Goal: Task Accomplishment & Management: Use online tool/utility

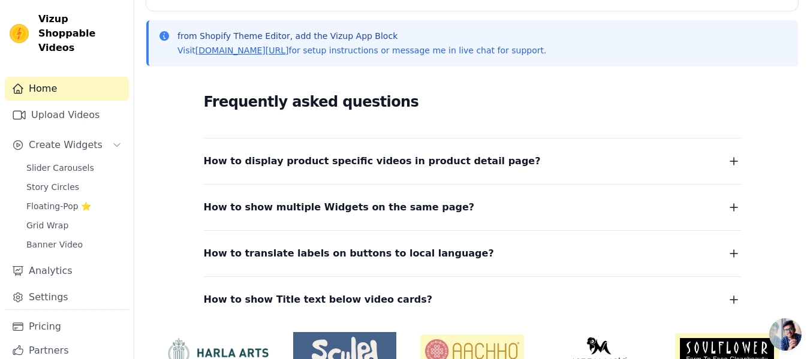
scroll to position [314, 0]
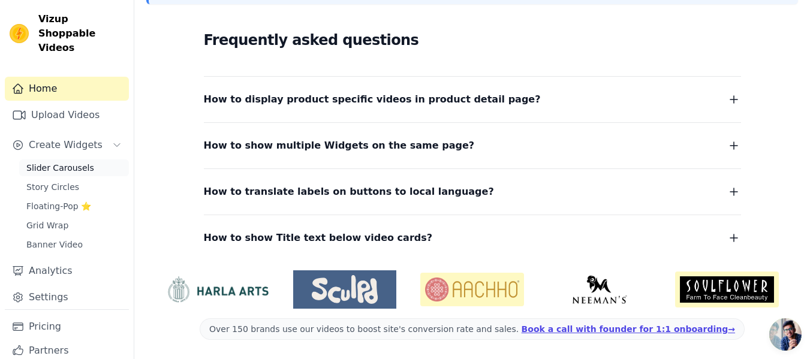
click at [53, 162] on span "Slider Carousels" at bounding box center [60, 168] width 68 height 12
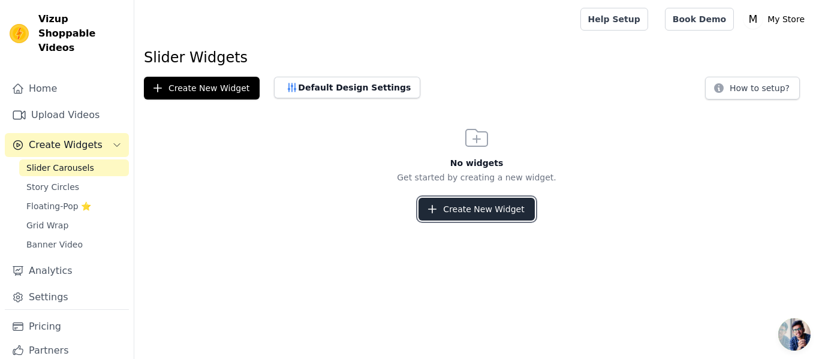
click at [438, 209] on icon "button" at bounding box center [432, 209] width 12 height 12
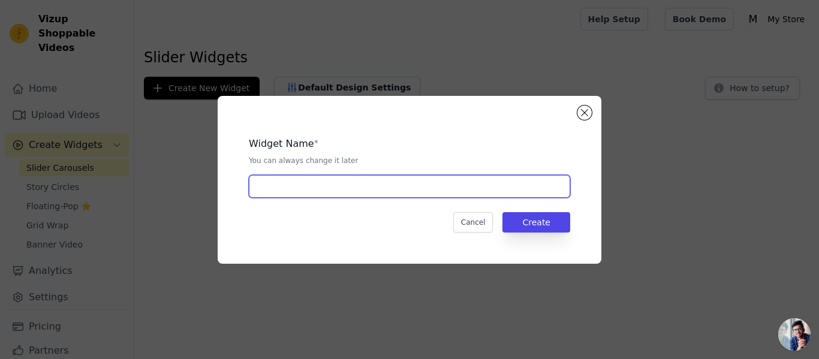
click at [408, 179] on input "text" at bounding box center [409, 186] width 321 height 23
type input "vid slider"
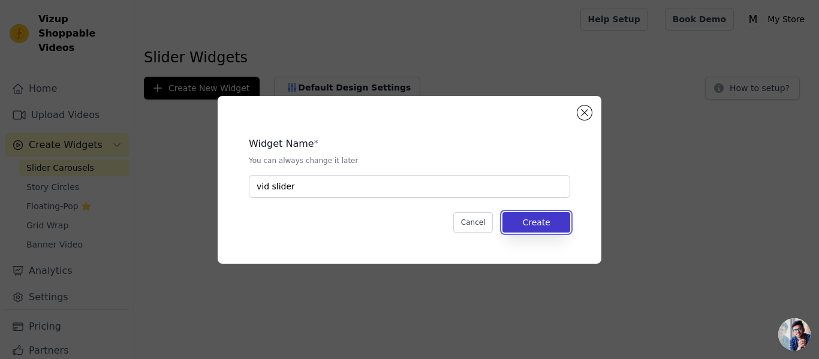
click at [531, 225] on button "Create" at bounding box center [537, 222] width 68 height 20
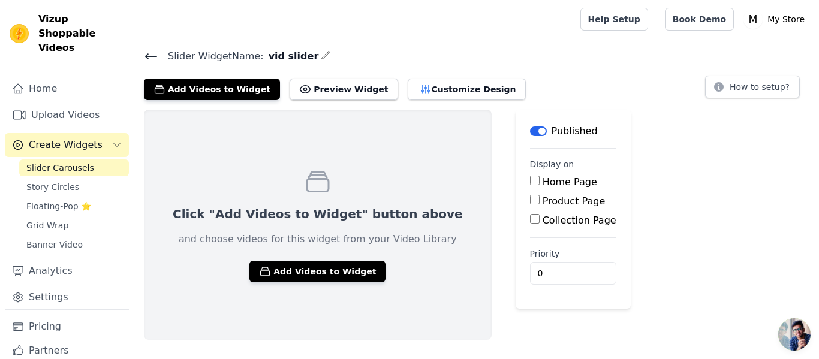
click at [363, 255] on div "Click "Add Videos to Widget" button above and choose videos for this widget fro…" at bounding box center [318, 225] width 348 height 230
click at [530, 182] on input "Home Page" at bounding box center [535, 181] width 10 height 10
checkbox input "true"
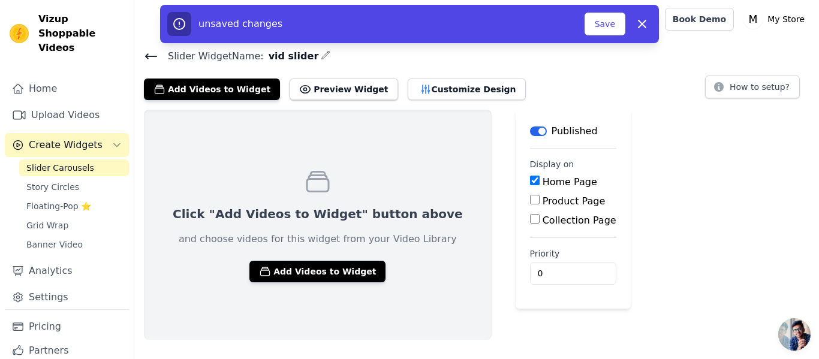
click at [530, 201] on input "Product Page" at bounding box center [535, 200] width 10 height 10
checkbox input "true"
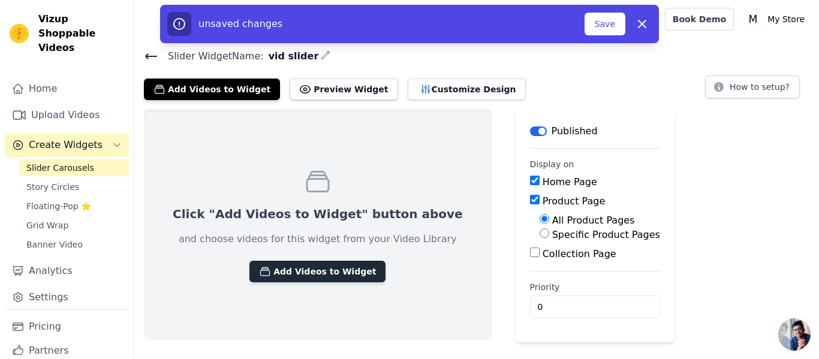
click at [280, 272] on button "Add Videos to Widget" at bounding box center [318, 272] width 136 height 22
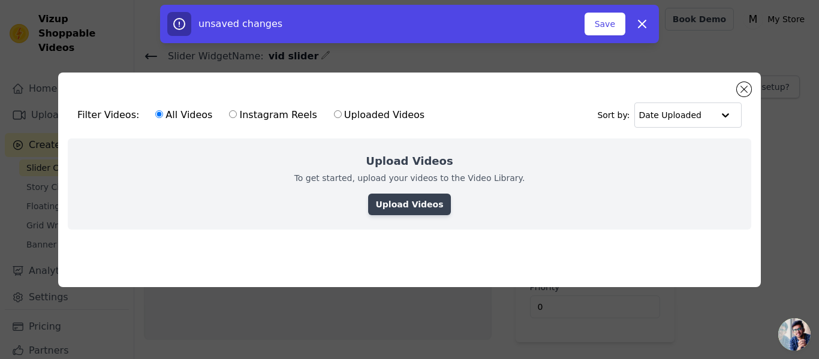
click at [430, 199] on link "Upload Videos" at bounding box center [409, 205] width 82 height 22
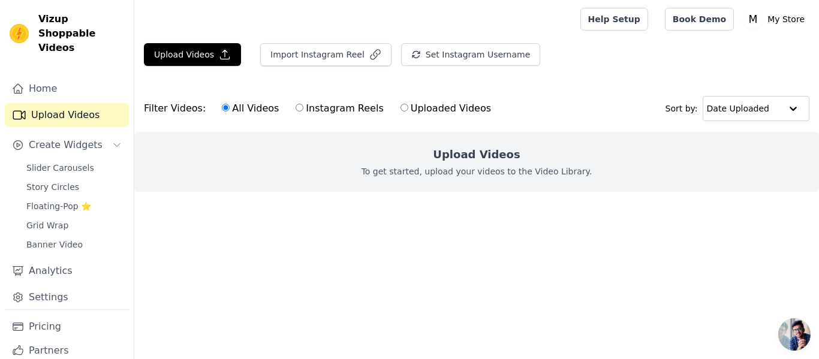
click at [468, 173] on p "To get started, upload your videos to the Video Library." at bounding box center [477, 172] width 231 height 12
click at [219, 50] on icon "button" at bounding box center [225, 55] width 12 height 12
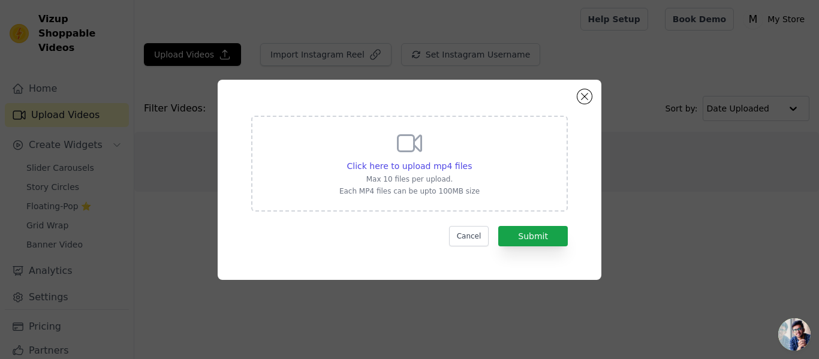
click at [473, 201] on div "Click here to upload mp4 files Max 10 files per upload. Each MP4 files can be u…" at bounding box center [409, 164] width 317 height 96
click at [472, 160] on input "Click here to upload mp4 files Max 10 files per upload. Each MP4 files can be u…" at bounding box center [471, 160] width 1 height 1
type input "C:\fakepath\Untitled design (1).mp4"
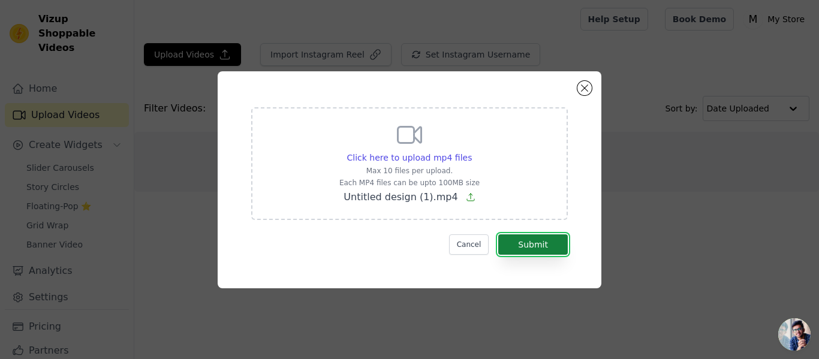
click at [528, 245] on button "Submit" at bounding box center [533, 245] width 70 height 20
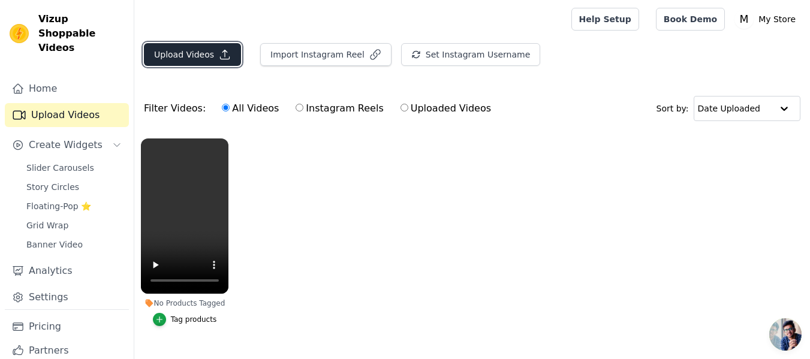
click at [212, 55] on button "Upload Videos" at bounding box center [192, 54] width 97 height 23
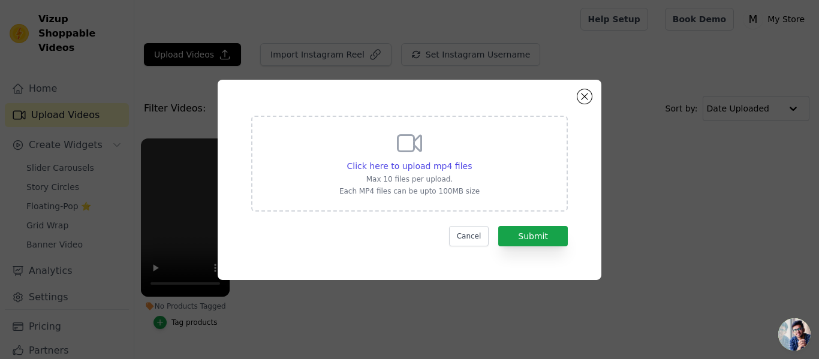
click at [384, 146] on div "Click here to upload mp4 files Max 10 files per upload. Each MP4 files can be u…" at bounding box center [409, 162] width 140 height 67
click at [471, 160] on input "Click here to upload mp4 files Max 10 files per upload. Each MP4 files can be u…" at bounding box center [471, 160] width 1 height 1
click at [425, 166] on span "Click here to upload mp4 files" at bounding box center [409, 166] width 125 height 10
click at [471, 160] on input "Click here to upload mp4 files Max 10 files per upload. Each MP4 files can be u…" at bounding box center [471, 160] width 1 height 1
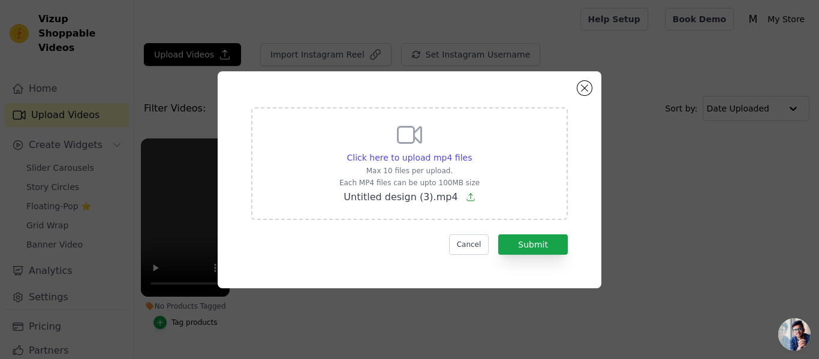
click at [469, 162] on div "Click here to upload mp4 files" at bounding box center [409, 158] width 140 height 12
click at [471, 152] on input "Click here to upload mp4 files Max 10 files per upload. Each MP4 files can be u…" at bounding box center [471, 151] width 1 height 1
type input "C:\fakepath\Untitled design (4).mp4"
click at [504, 241] on button "Submit" at bounding box center [533, 245] width 70 height 20
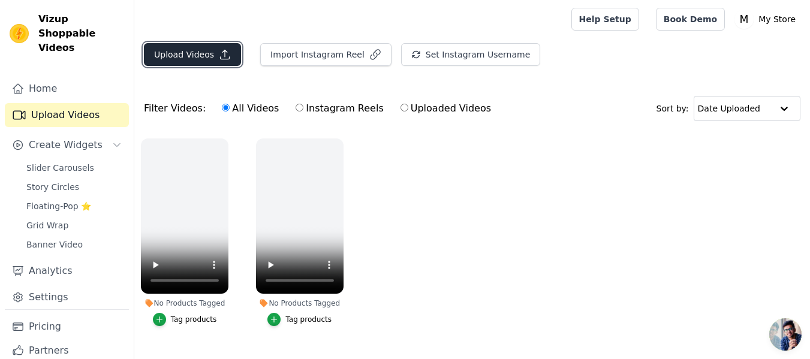
click at [200, 49] on button "Upload Videos" at bounding box center [192, 54] width 97 height 23
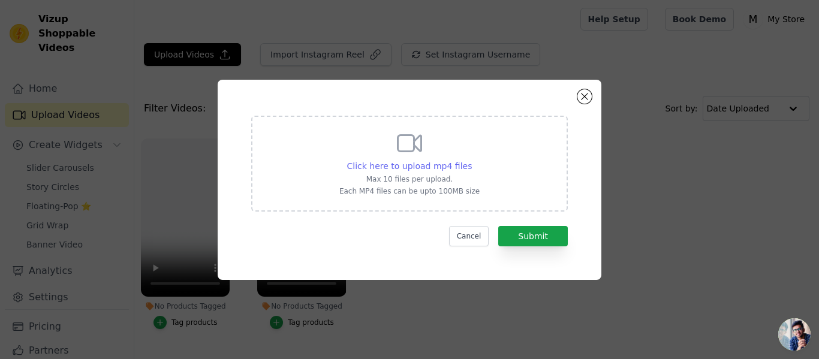
click at [396, 163] on span "Click here to upload mp4 files" at bounding box center [409, 166] width 125 height 10
click at [471, 160] on input "Click here to upload mp4 files Max 10 files per upload. Each MP4 files can be u…" at bounding box center [471, 160] width 1 height 1
type input "C:\fakepath\Untitled design (3).mp4"
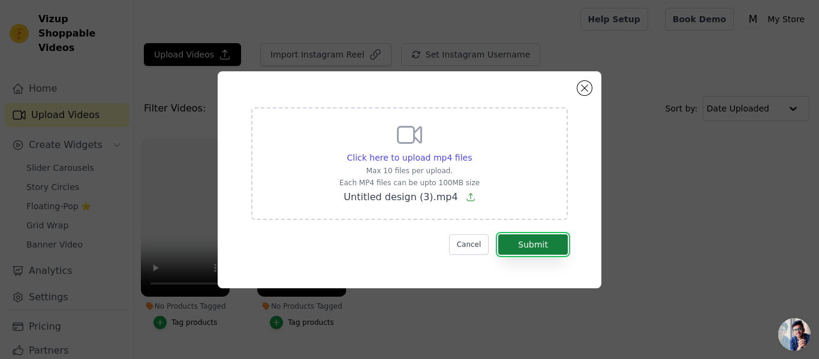
click at [531, 244] on button "Submit" at bounding box center [533, 245] width 70 height 20
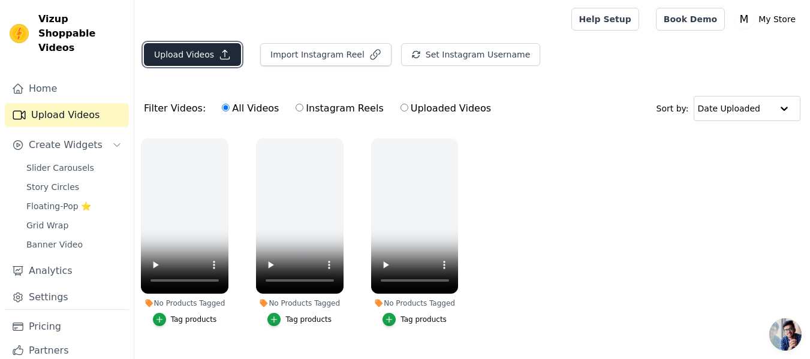
click at [196, 65] on button "Upload Videos" at bounding box center [192, 54] width 97 height 23
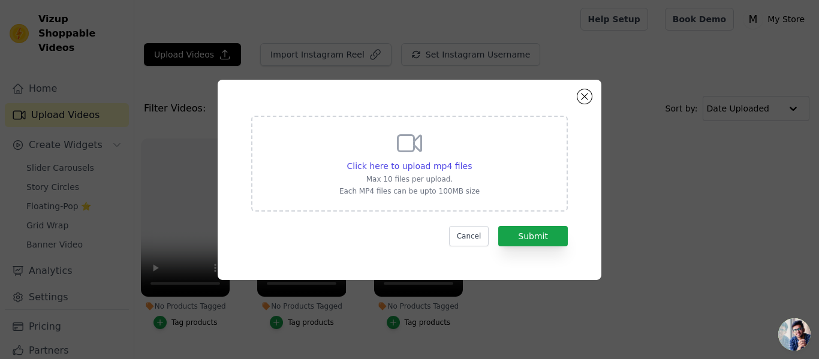
click at [395, 155] on icon at bounding box center [409, 143] width 29 height 29
click at [471, 160] on input "Click here to upload mp4 files Max 10 files per upload. Each MP4 files can be u…" at bounding box center [471, 160] width 1 height 1
type input "C:\fakepath\Untitled design (2).mp4"
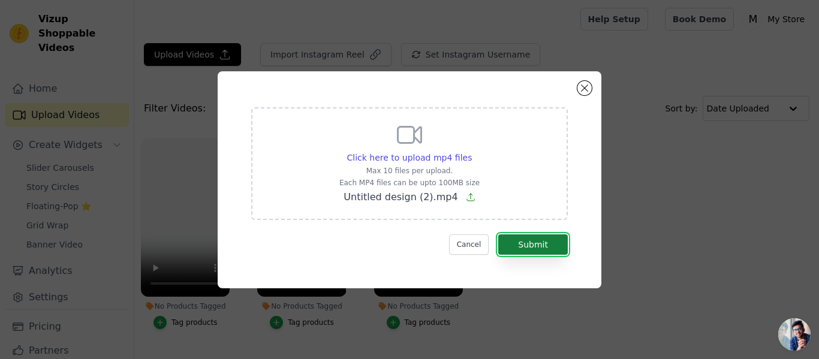
click at [525, 239] on button "Submit" at bounding box center [533, 245] width 70 height 20
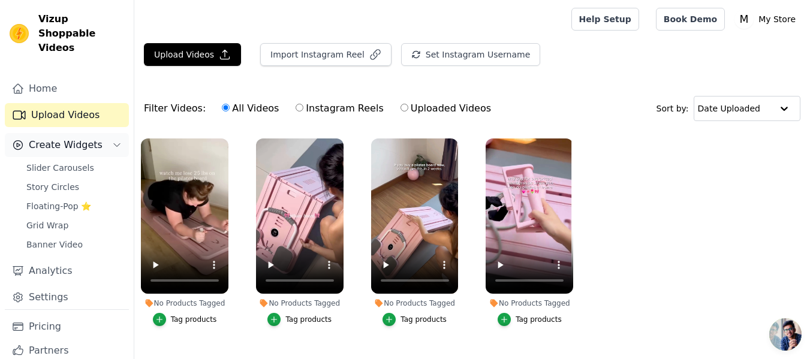
click at [97, 133] on button "Create Widgets" at bounding box center [67, 145] width 124 height 24
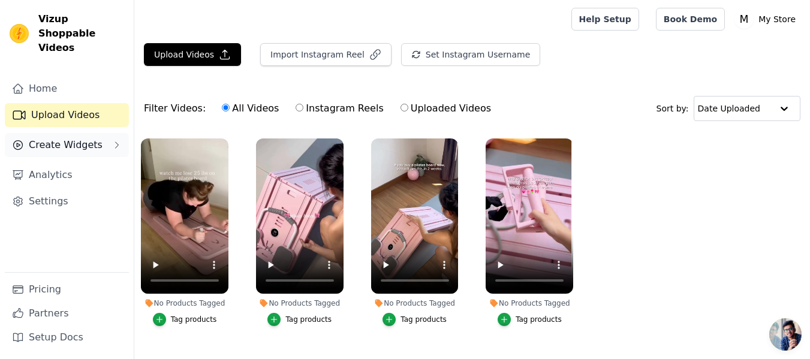
click at [97, 133] on button "Create Widgets" at bounding box center [67, 145] width 124 height 24
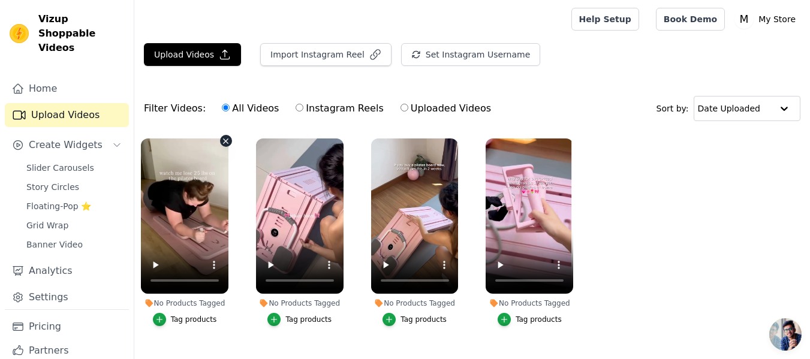
scroll to position [32, 0]
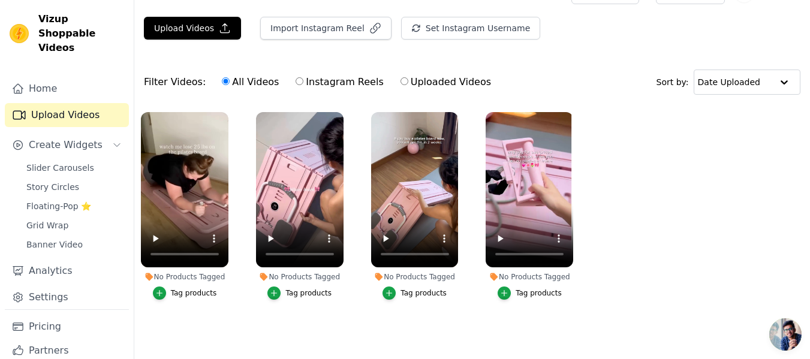
click at [603, 306] on ul "No Products Tagged Tag products No Products Tagged Tag products No Products Tag…" at bounding box center [472, 218] width 676 height 225
click at [91, 138] on span "Create Widgets" at bounding box center [66, 145] width 74 height 14
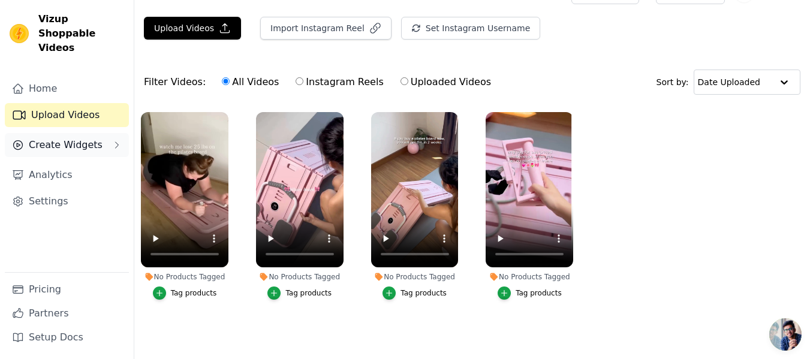
click at [91, 138] on span "Create Widgets" at bounding box center [66, 145] width 74 height 14
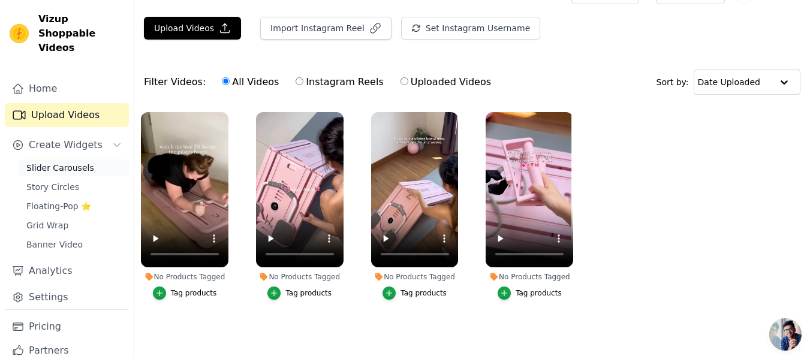
click at [59, 162] on span "Slider Carousels" at bounding box center [60, 168] width 68 height 12
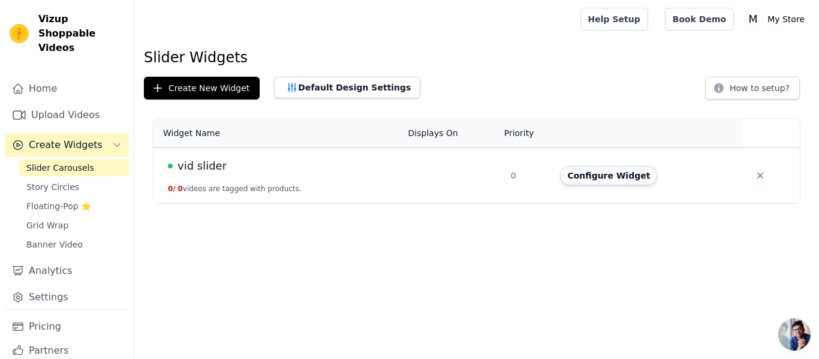
click at [616, 181] on button "Configure Widget" at bounding box center [608, 175] width 97 height 19
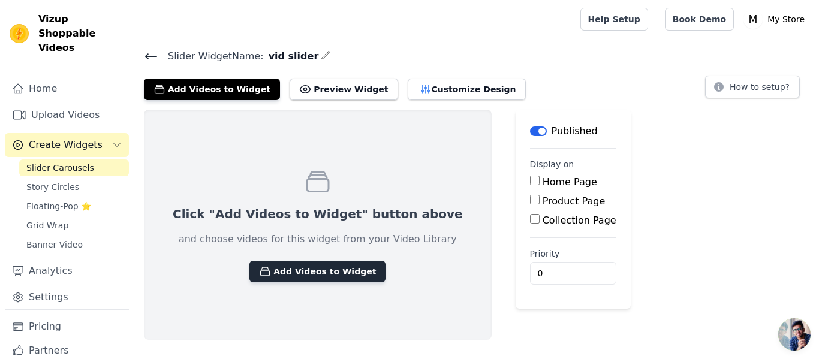
click at [315, 272] on button "Add Videos to Widget" at bounding box center [318, 272] width 136 height 22
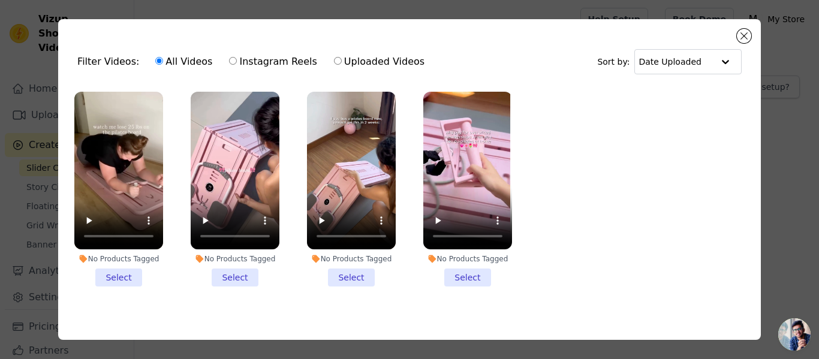
click at [119, 282] on li "No Products Tagged Select" at bounding box center [118, 189] width 89 height 195
click at [0, 0] on input "No Products Tagged Select" at bounding box center [0, 0] width 0 height 0
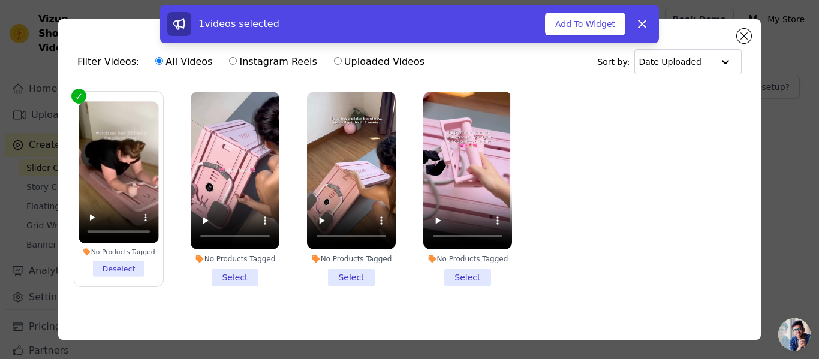
click at [230, 276] on li "No Products Tagged Select" at bounding box center [235, 189] width 89 height 195
click at [0, 0] on input "No Products Tagged Select" at bounding box center [0, 0] width 0 height 0
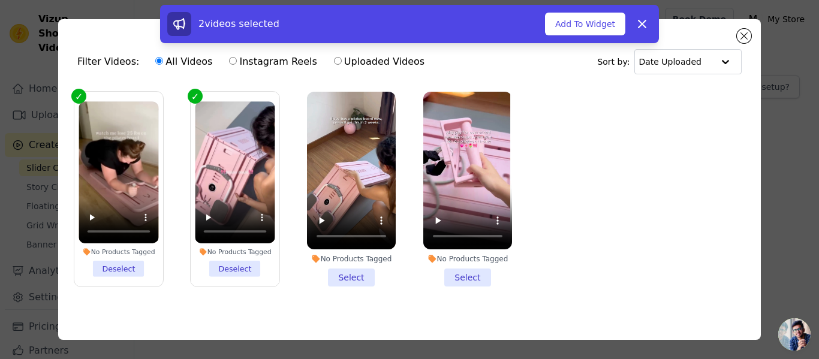
click at [326, 275] on li "No Products Tagged Select" at bounding box center [351, 189] width 89 height 195
click at [0, 0] on input "No Products Tagged Select" at bounding box center [0, 0] width 0 height 0
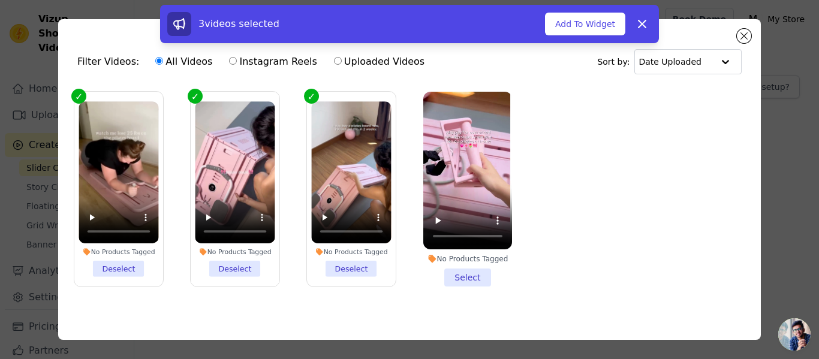
click at [449, 272] on li "No Products Tagged Select" at bounding box center [467, 189] width 89 height 195
click at [0, 0] on input "No Products Tagged Select" at bounding box center [0, 0] width 0 height 0
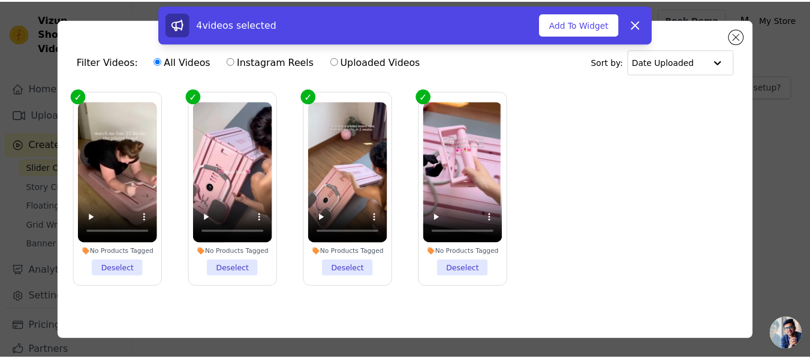
scroll to position [14, 0]
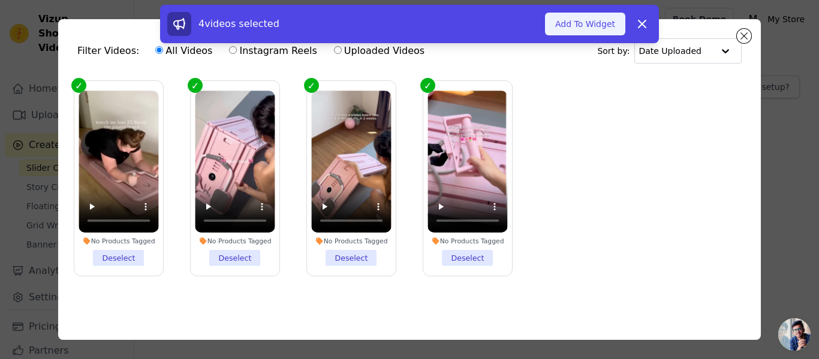
click at [609, 31] on button "Add To Widget" at bounding box center [585, 24] width 80 height 23
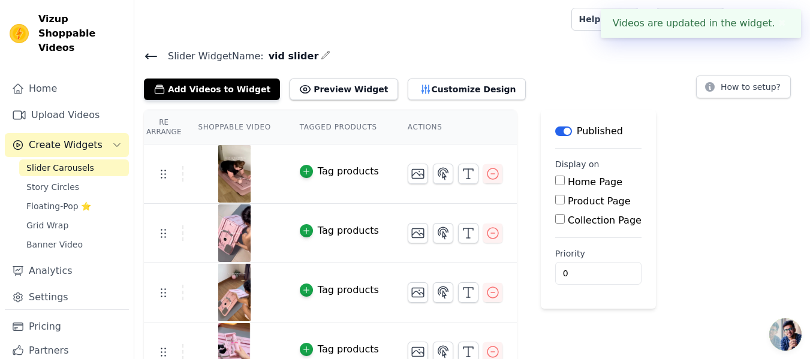
click at [555, 180] on input "Home Page" at bounding box center [560, 181] width 10 height 10
checkbox input "true"
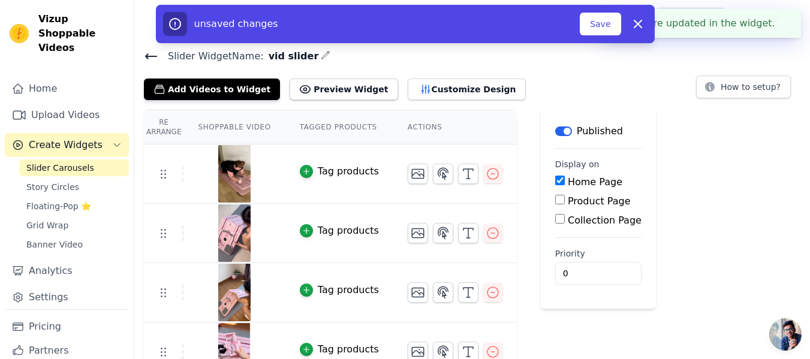
click at [555, 194] on div "Product Page" at bounding box center [598, 201] width 86 height 14
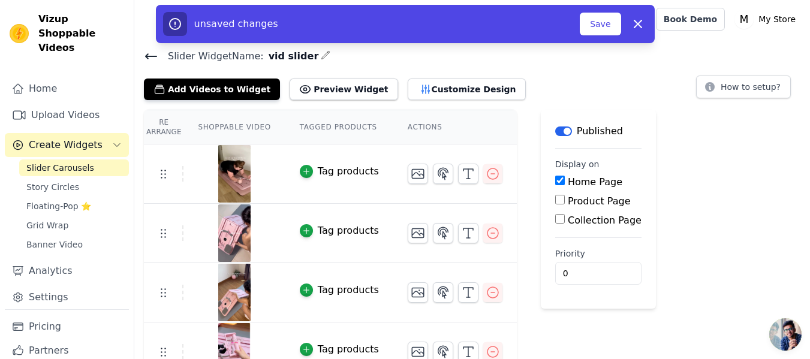
click at [555, 199] on input "Product Page" at bounding box center [560, 200] width 10 height 10
checkbox input "true"
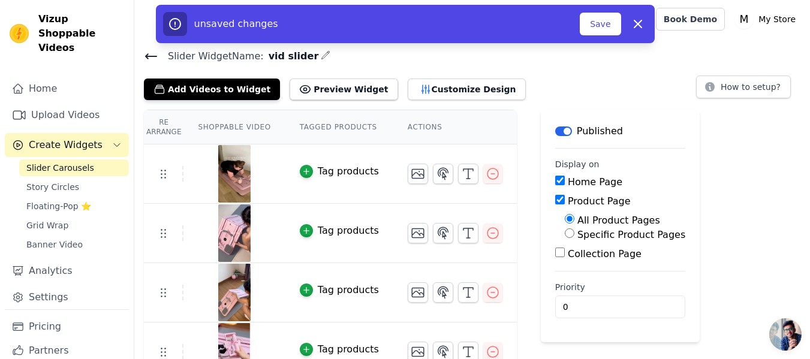
scroll to position [22, 0]
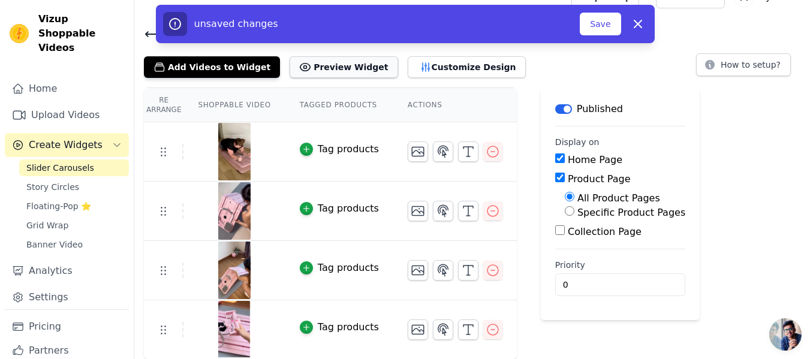
click at [313, 75] on button "Preview Widget" at bounding box center [344, 67] width 108 height 22
click at [723, 184] on div "Re Arrange Shoppable Video Tagged Products Actions Tag products Tag products Ta…" at bounding box center [472, 224] width 676 height 272
click at [445, 71] on button "Customize Design" at bounding box center [467, 67] width 118 height 22
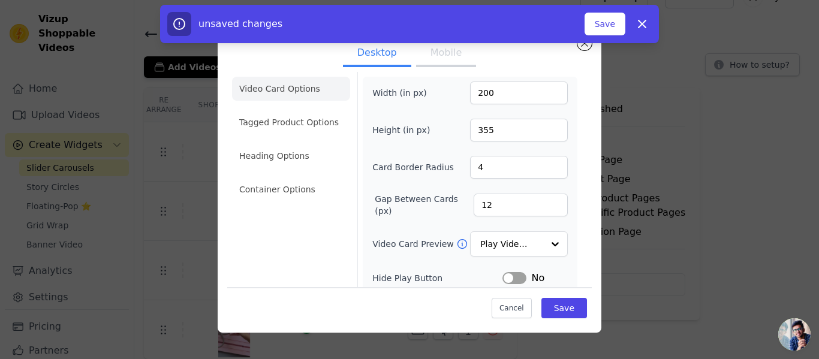
scroll to position [0, 0]
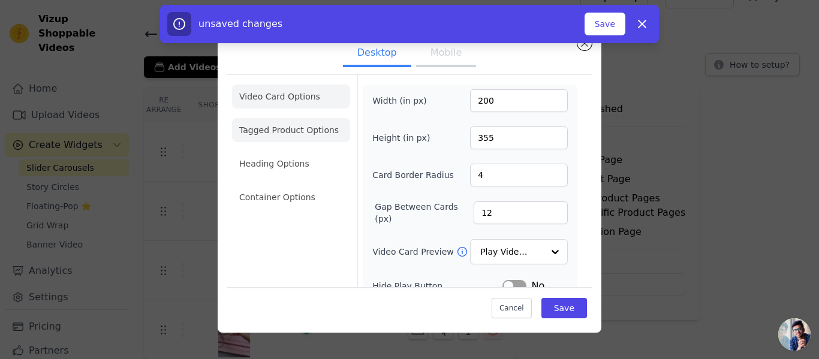
click at [309, 185] on li "Tagged Product Options" at bounding box center [291, 197] width 118 height 24
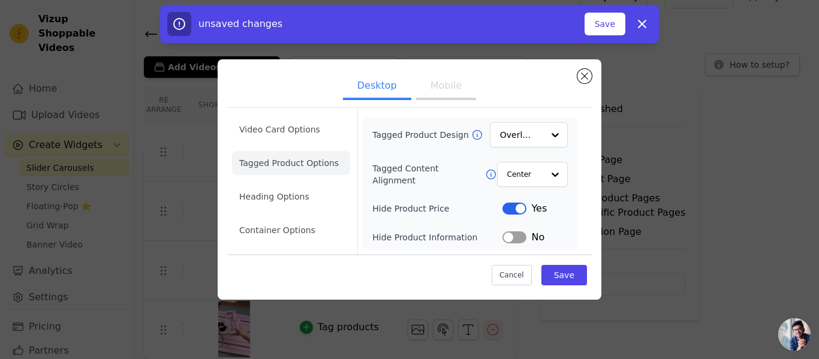
click at [449, 93] on button "Mobile" at bounding box center [446, 87] width 60 height 26
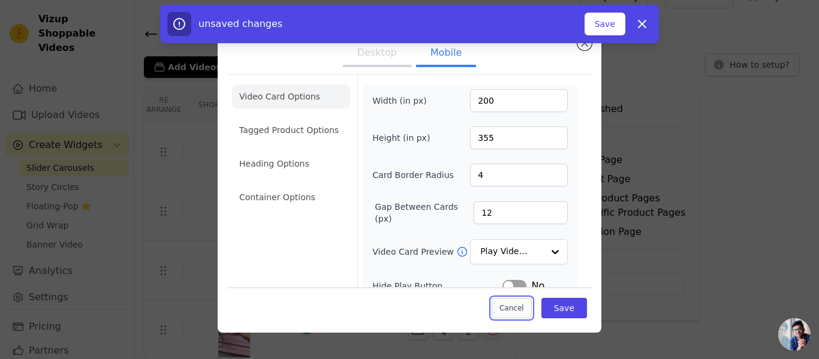
click at [521, 306] on button "Cancel" at bounding box center [512, 308] width 40 height 20
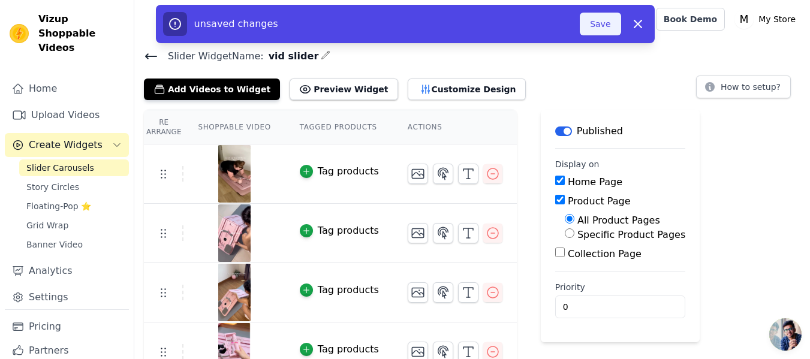
click at [601, 26] on button "Save" at bounding box center [600, 24] width 41 height 23
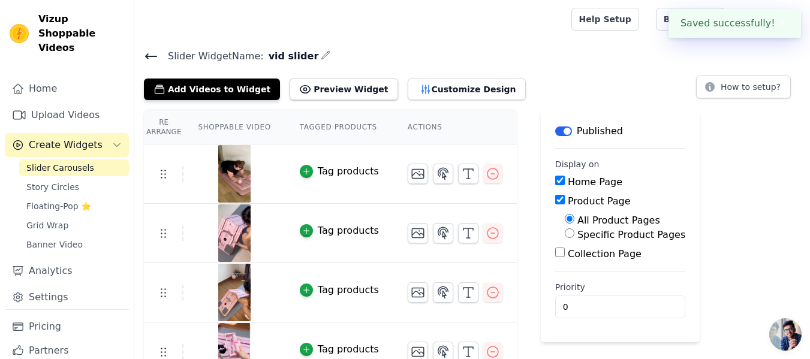
click at [405, 127] on th "Actions" at bounding box center [455, 127] width 124 height 34
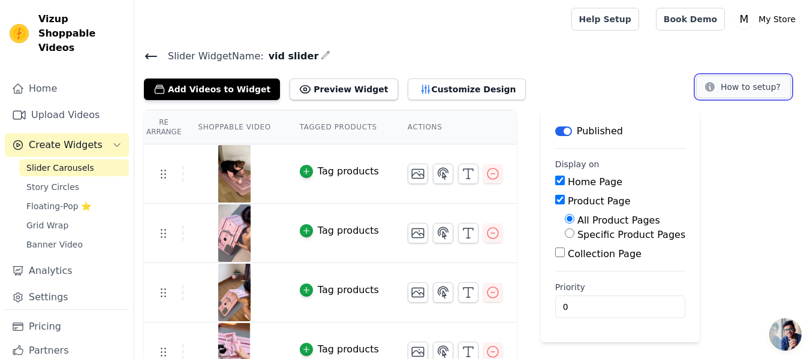
click at [758, 94] on button "How to setup?" at bounding box center [743, 87] width 95 height 23
